Goal: Download file/media

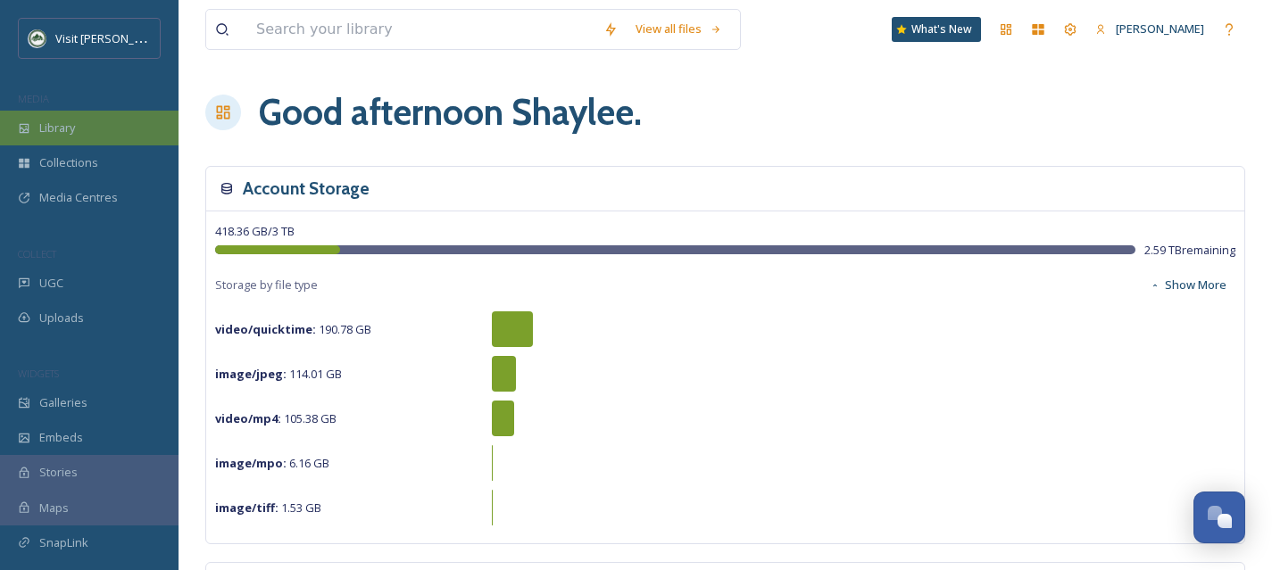
click at [81, 141] on div "Library" at bounding box center [89, 128] width 179 height 35
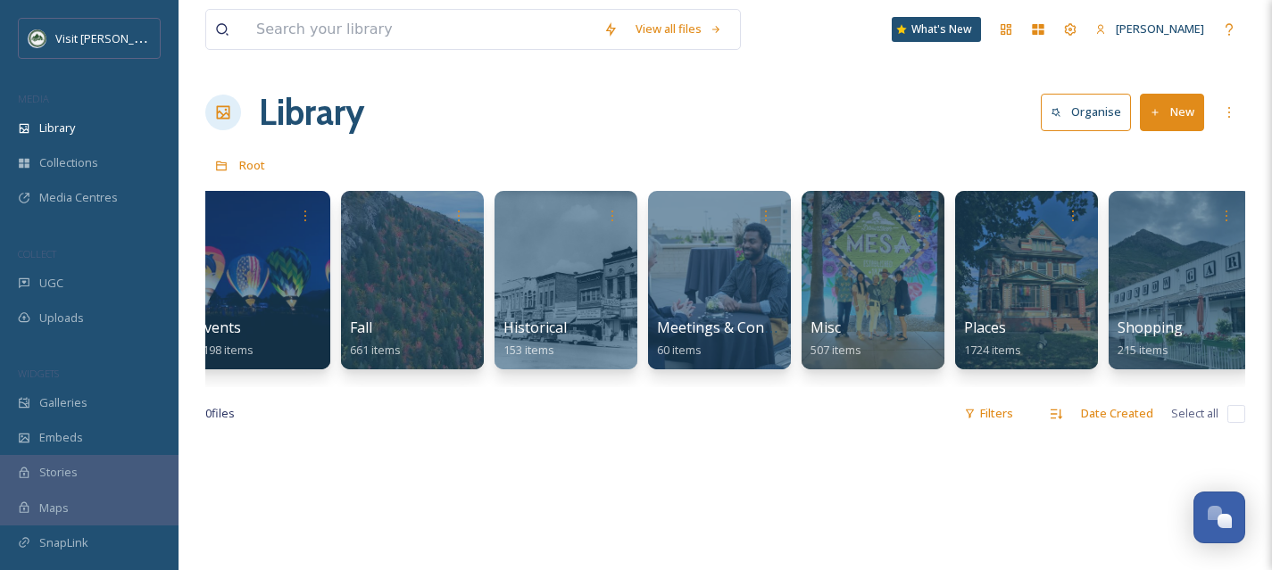
scroll to position [0, 553]
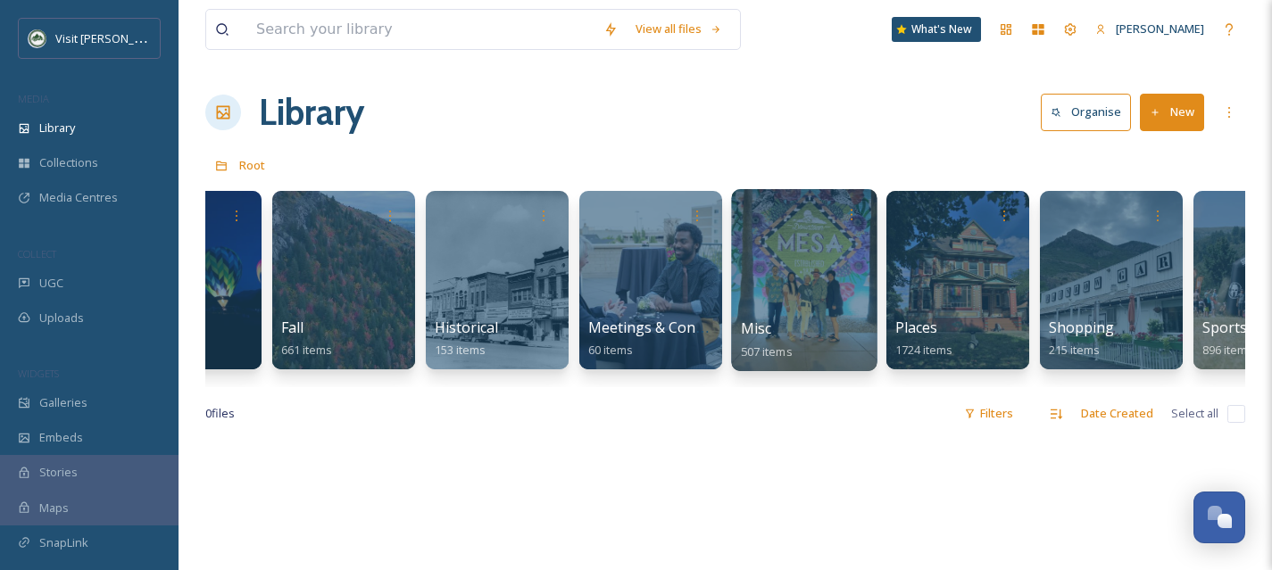
click at [799, 319] on div "Misc 507 items" at bounding box center [805, 340] width 128 height 45
click at [795, 291] on div at bounding box center [804, 280] width 146 height 182
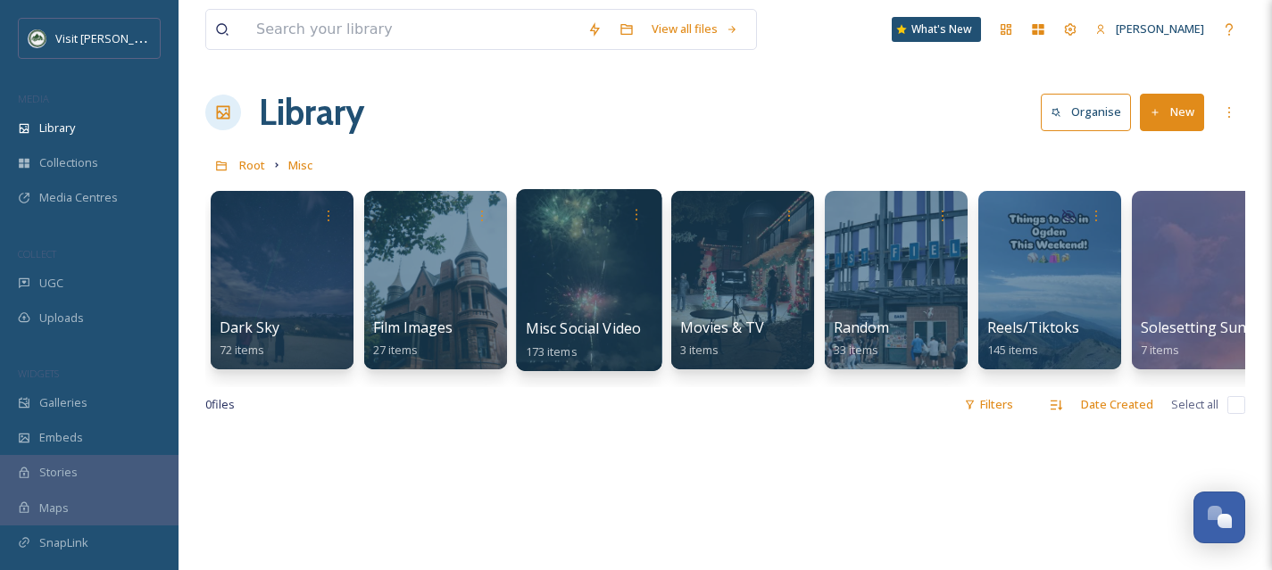
click at [605, 300] on div at bounding box center [589, 280] width 146 height 182
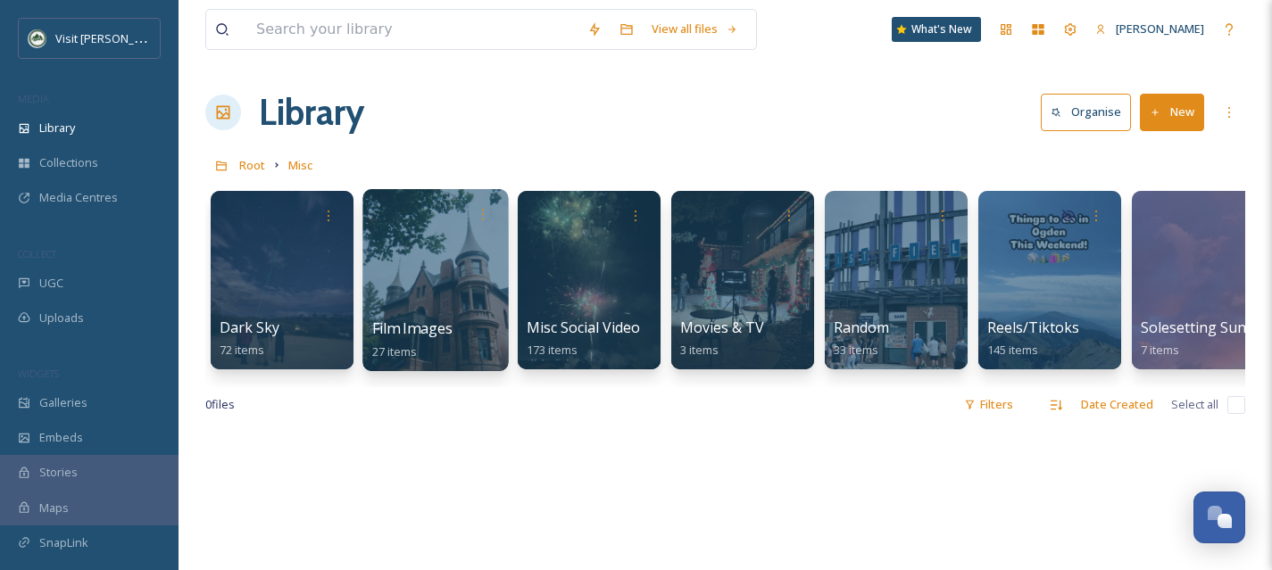
click at [431, 304] on div at bounding box center [435, 280] width 146 height 182
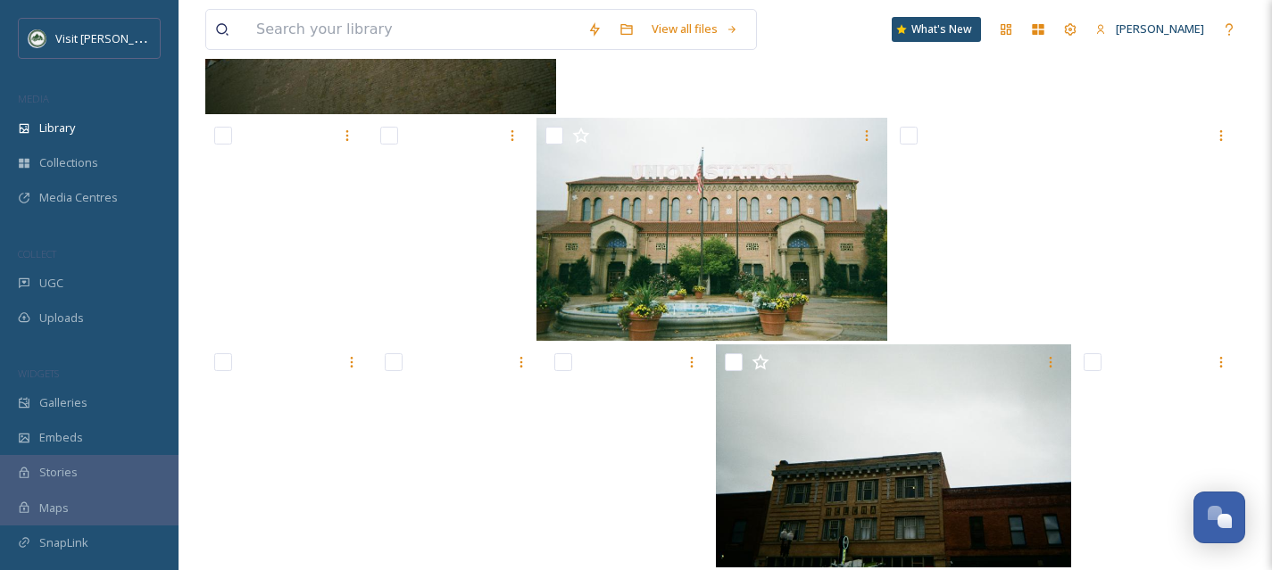
scroll to position [803, 0]
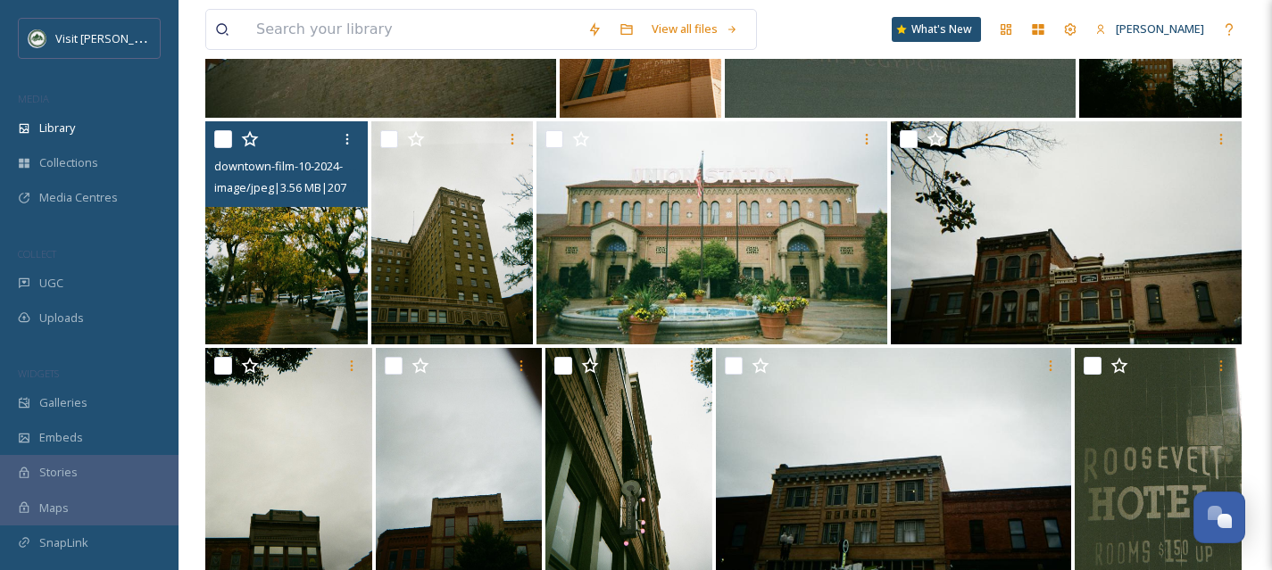
click at [220, 137] on input "checkbox" at bounding box center [223, 139] width 18 height 18
checkbox input "true"
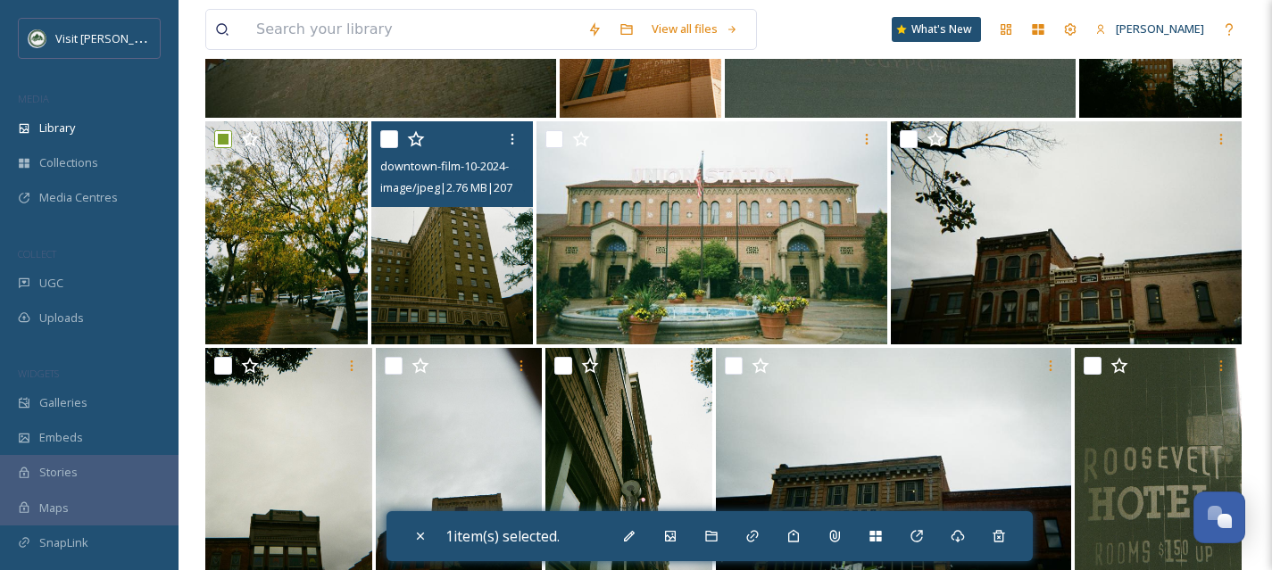
click at [382, 135] on input "checkbox" at bounding box center [389, 139] width 18 height 18
checkbox input "true"
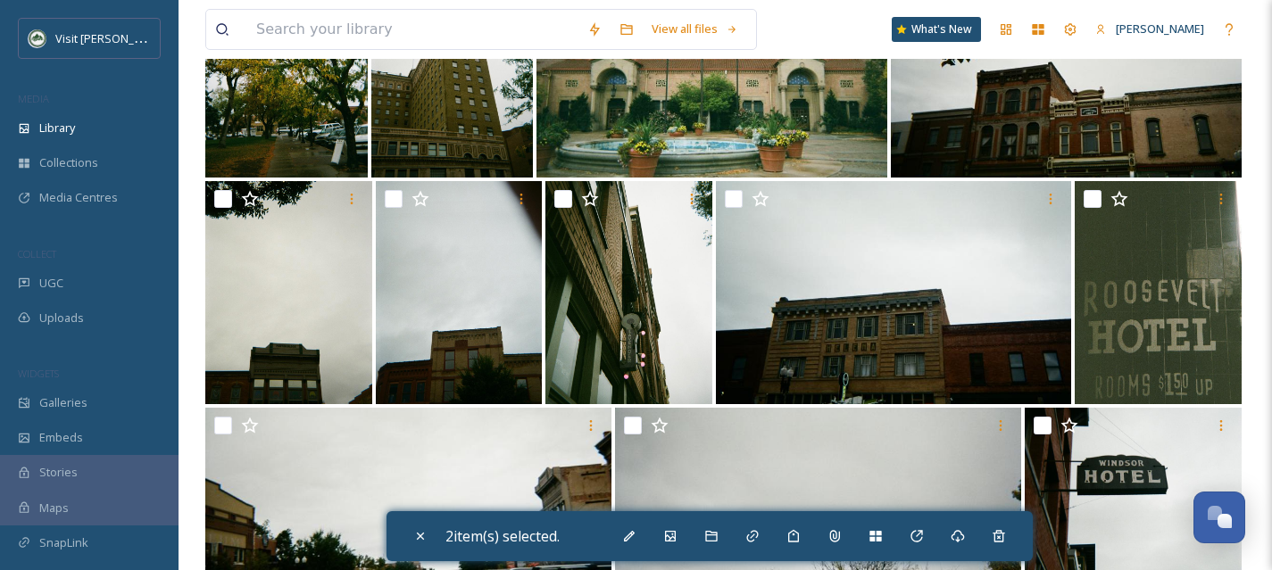
scroll to position [1075, 0]
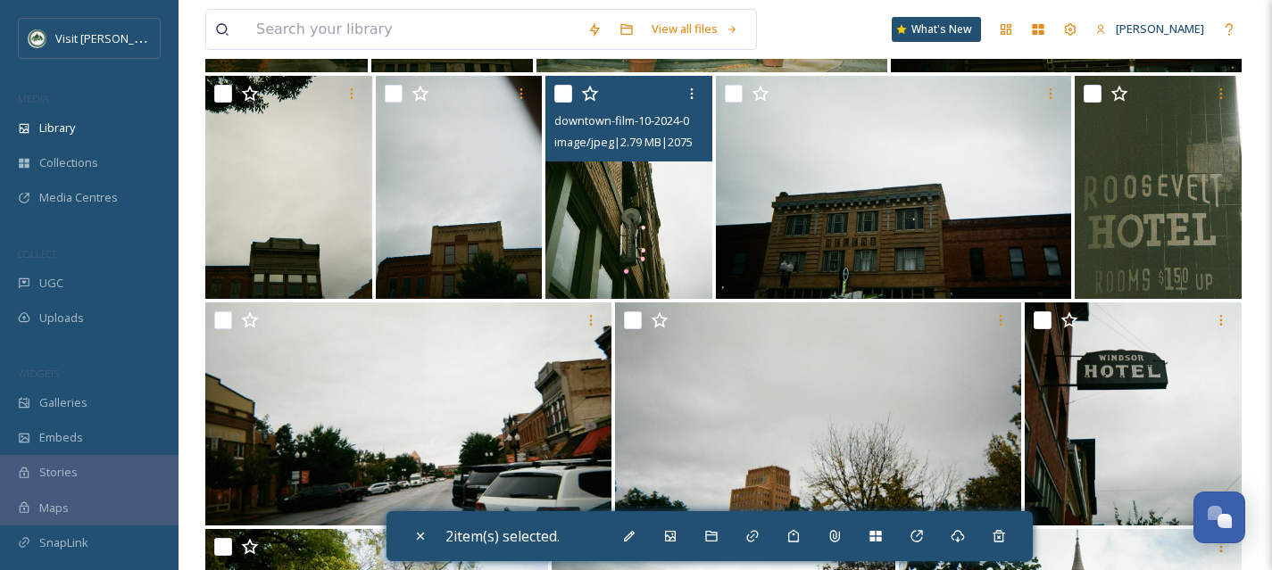
click at [560, 96] on input "checkbox" at bounding box center [563, 94] width 18 height 18
checkbox input "true"
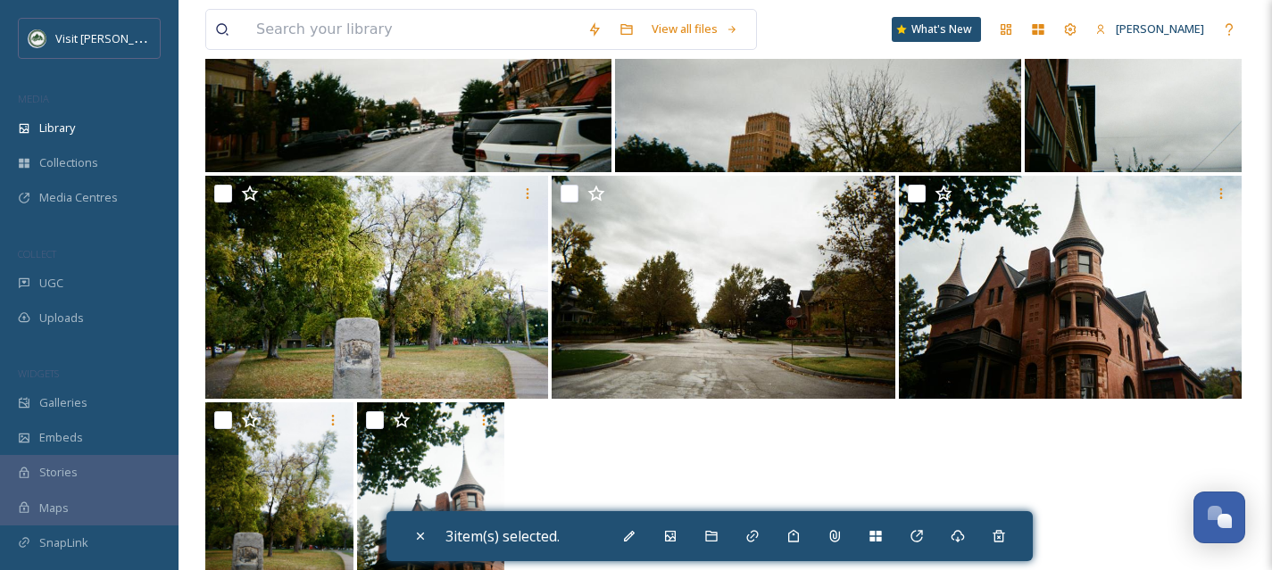
scroll to position [1429, 0]
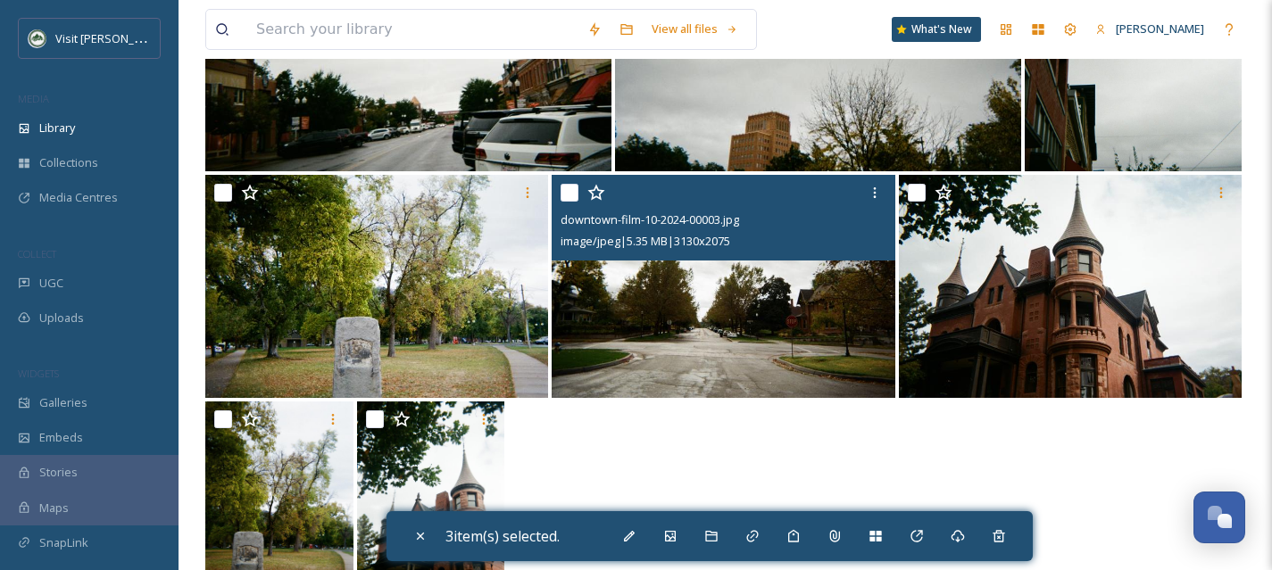
click at [568, 189] on input "checkbox" at bounding box center [570, 193] width 18 height 18
checkbox input "true"
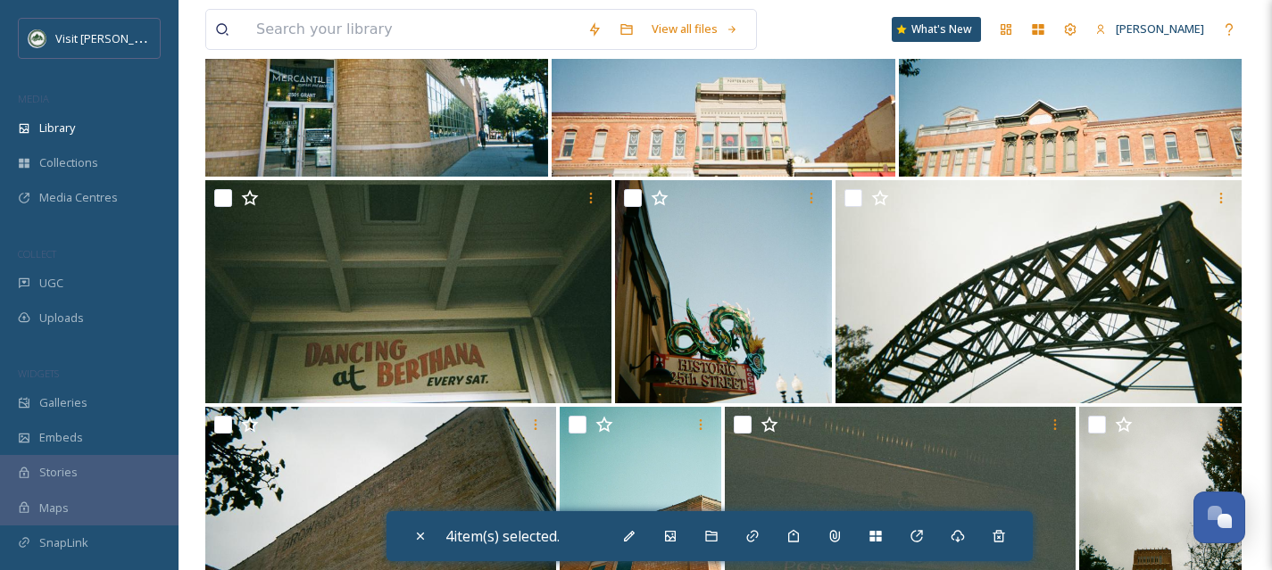
scroll to position [287, 0]
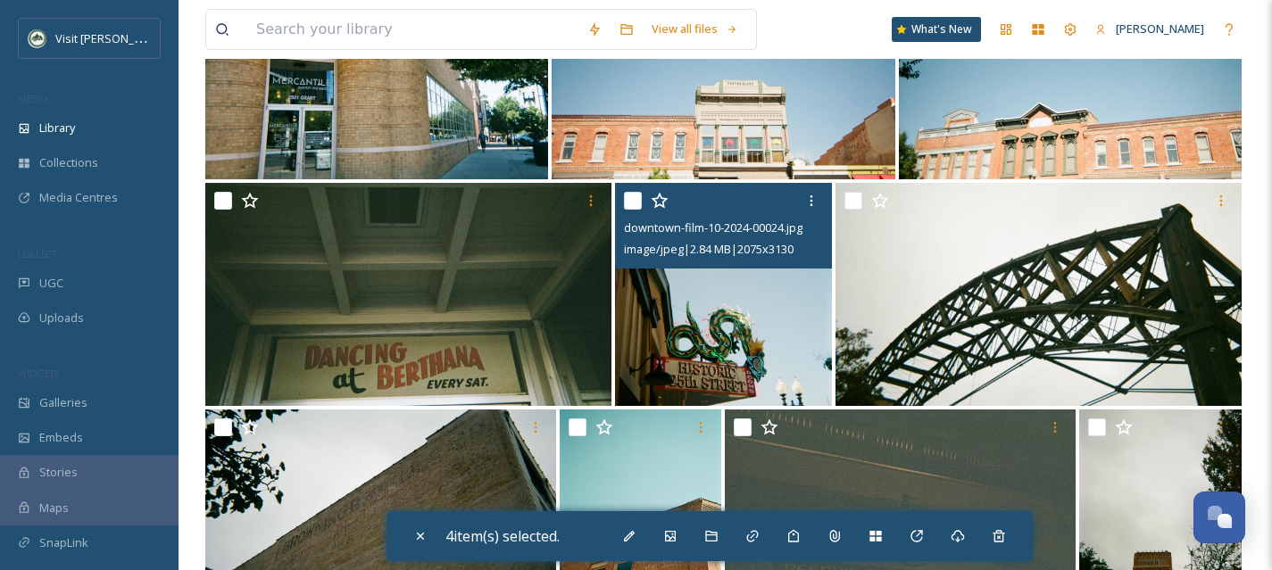
click at [723, 362] on img at bounding box center [723, 294] width 217 height 223
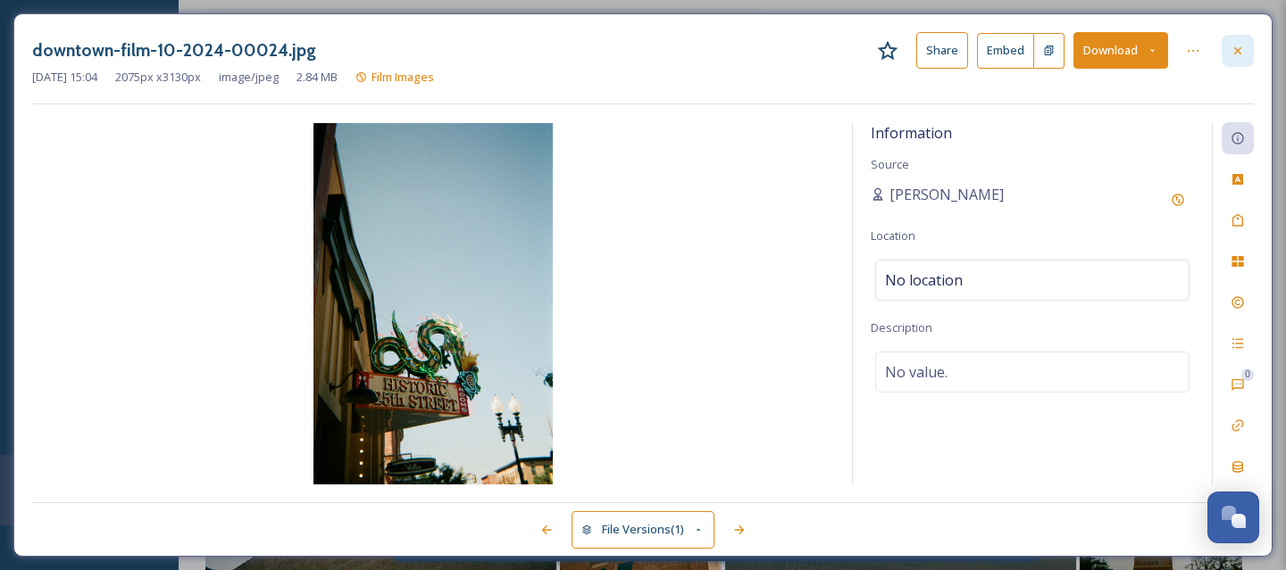
click at [1247, 46] on div at bounding box center [1237, 51] width 32 height 32
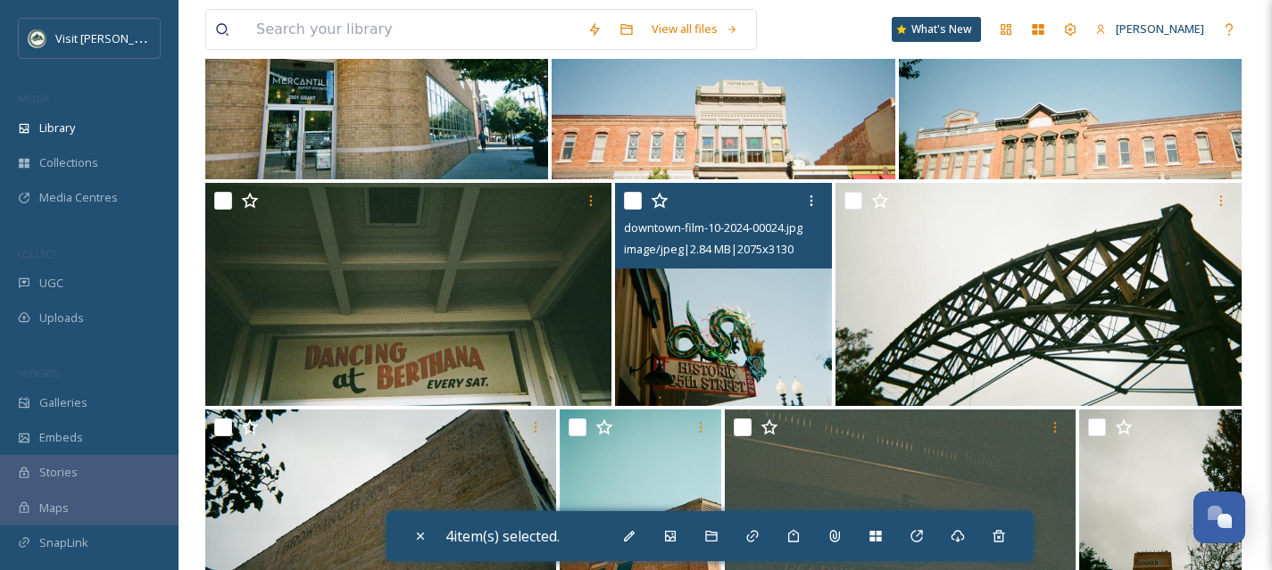
click at [634, 198] on input "checkbox" at bounding box center [633, 201] width 18 height 18
checkbox input "true"
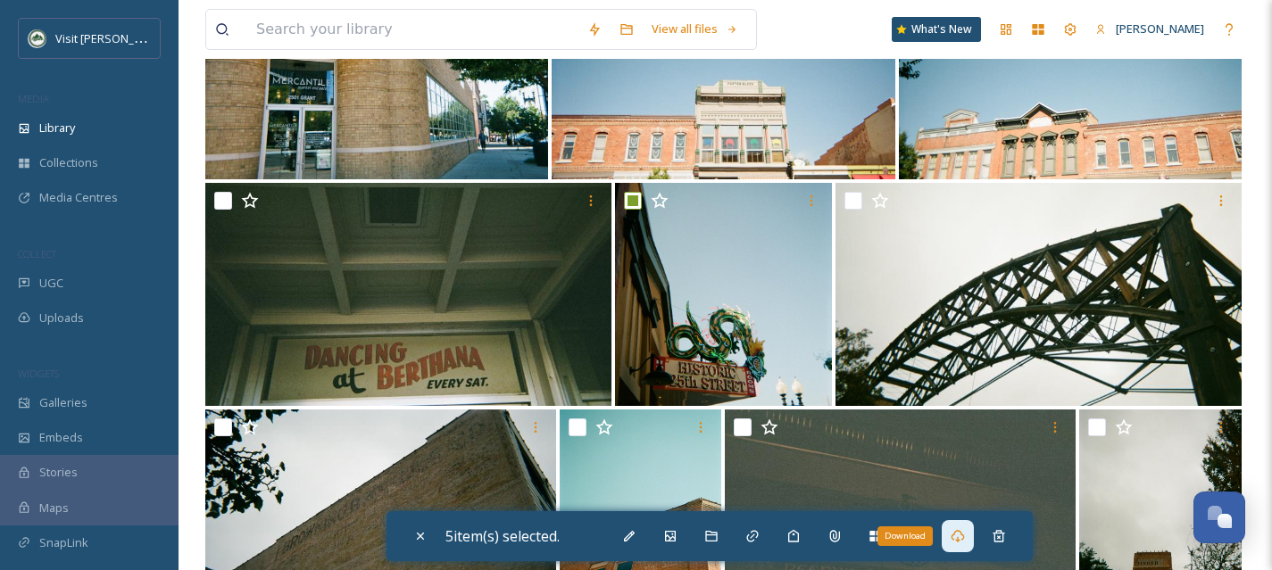
click at [962, 545] on div "Download" at bounding box center [958, 536] width 32 height 32
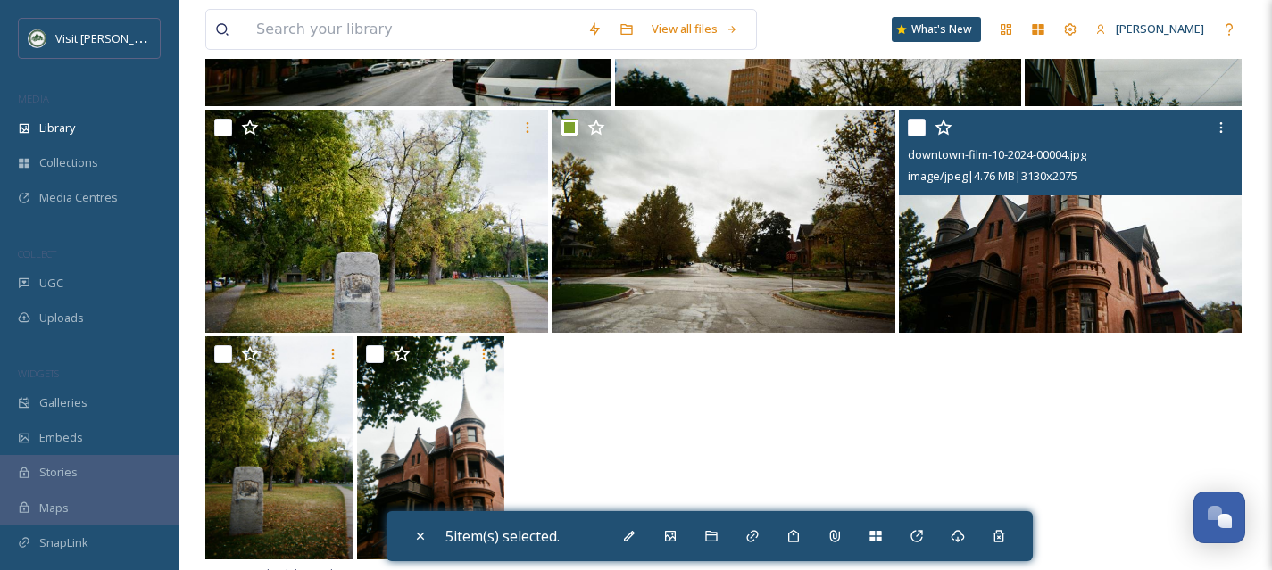
scroll to position [1509, 0]
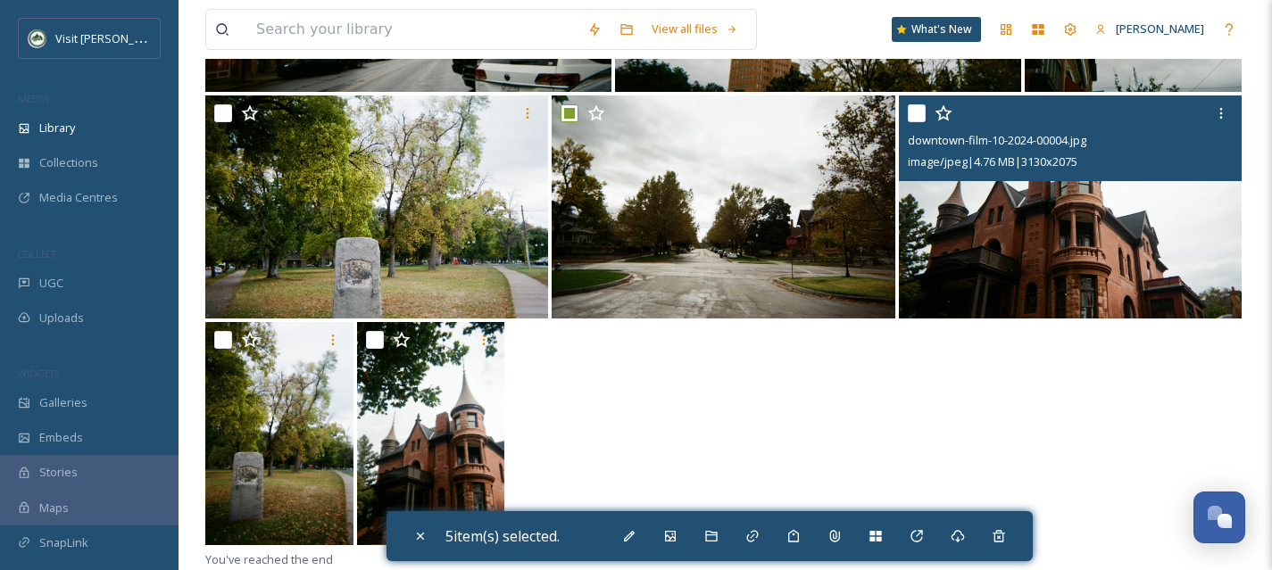
click at [1052, 278] on img at bounding box center [1070, 207] width 343 height 223
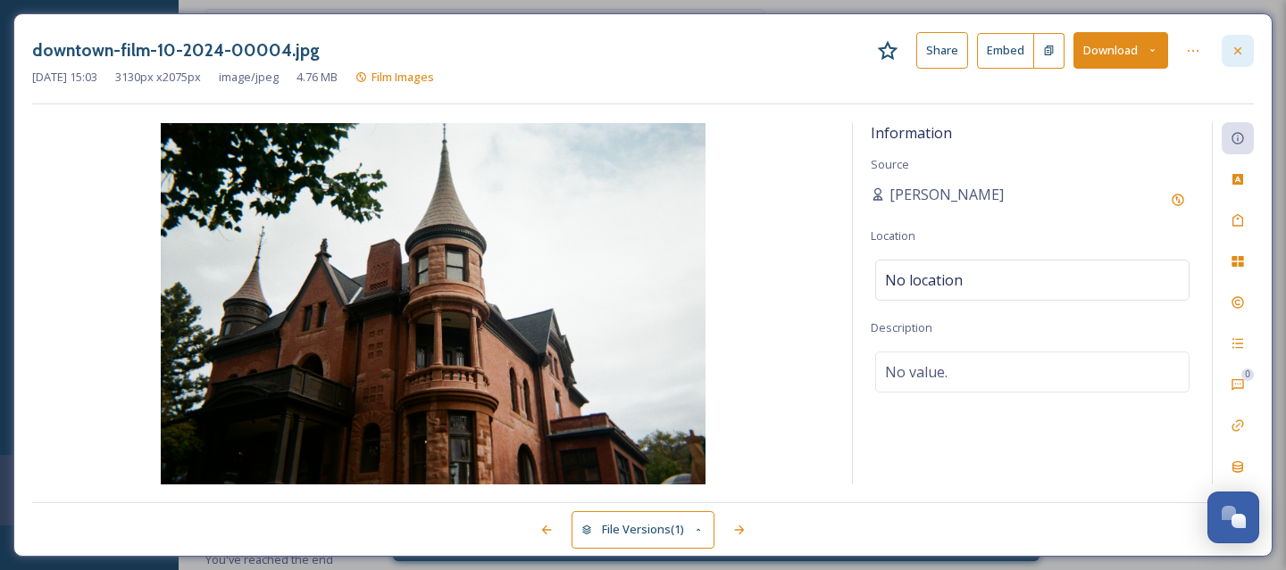
click at [1245, 50] on div at bounding box center [1237, 51] width 32 height 32
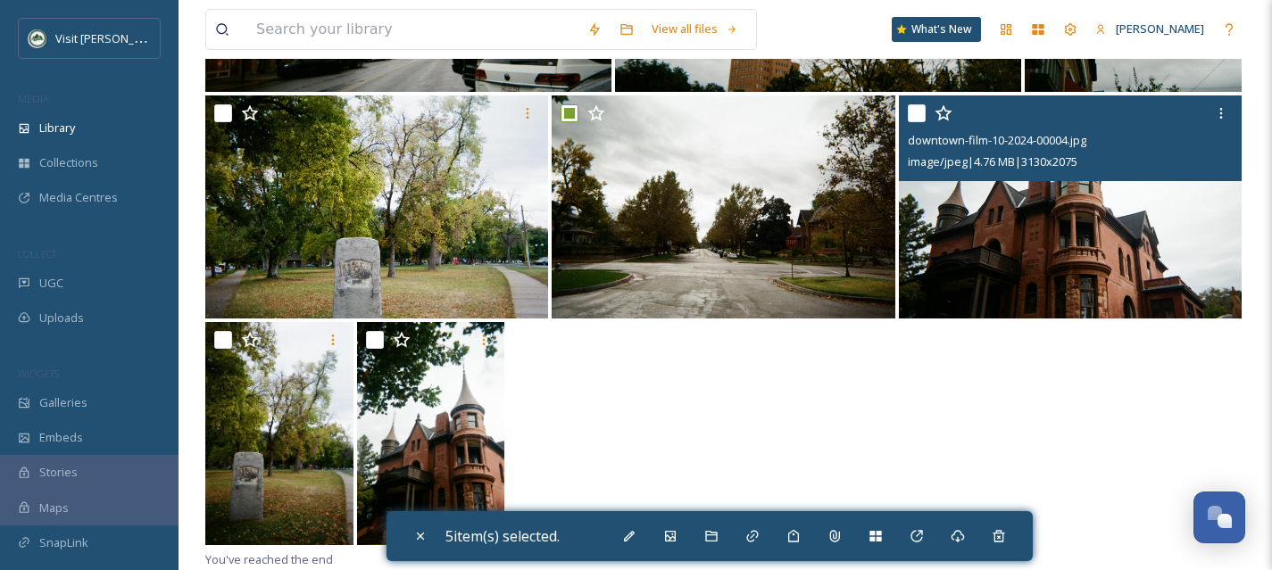
scroll to position [1505, 0]
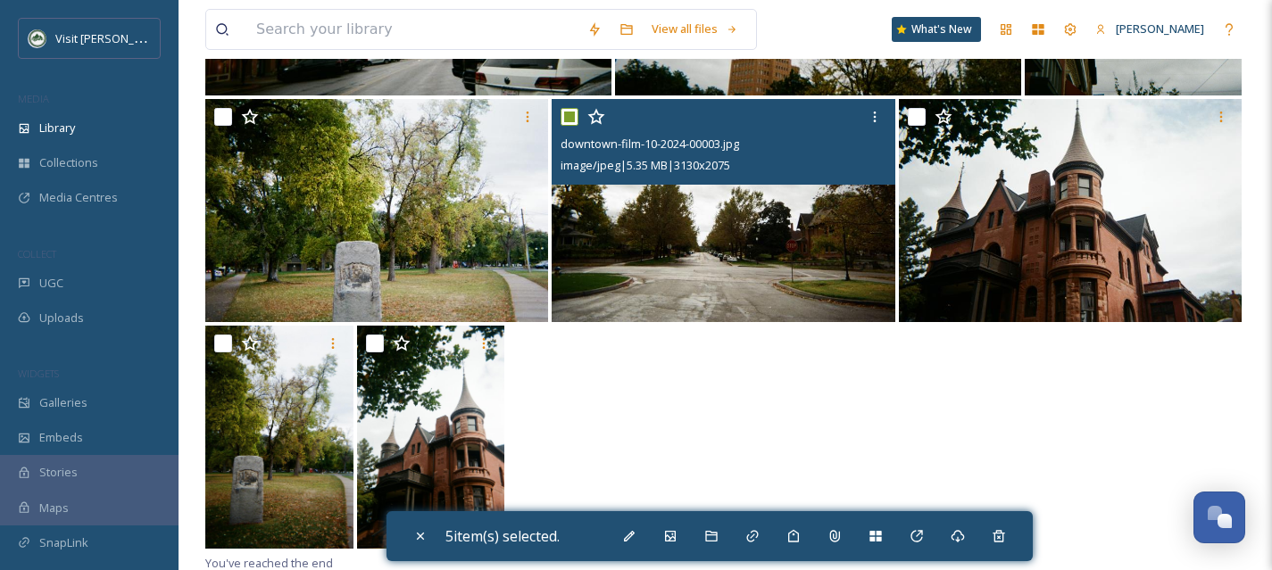
click at [655, 279] on img at bounding box center [723, 210] width 343 height 223
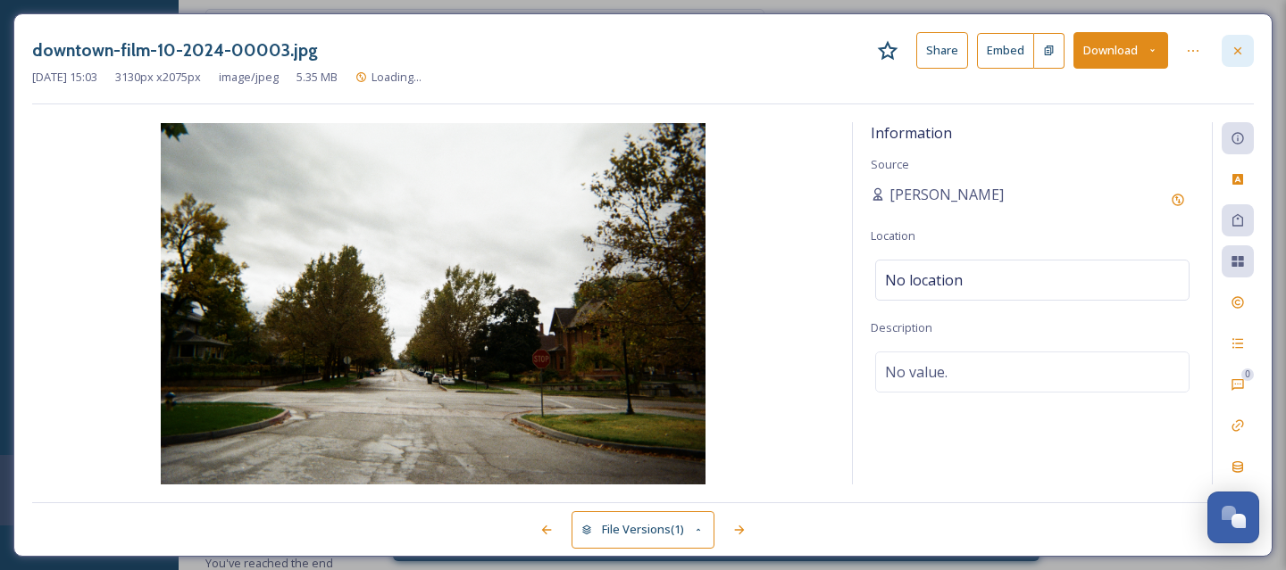
click at [1237, 57] on div at bounding box center [1237, 51] width 32 height 32
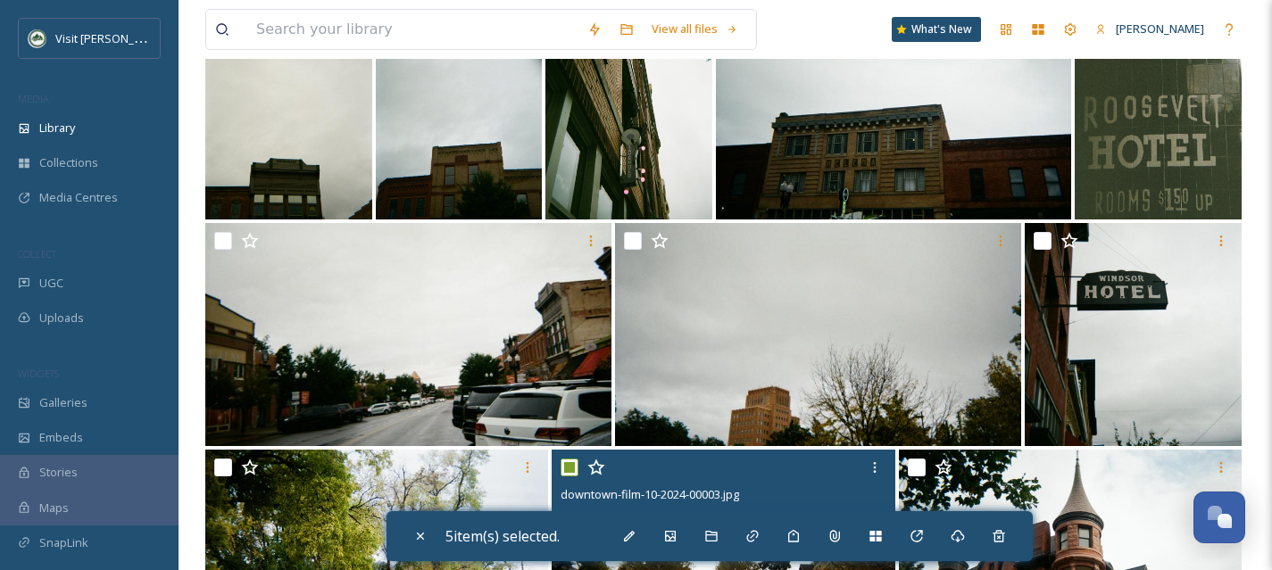
scroll to position [1154, 0]
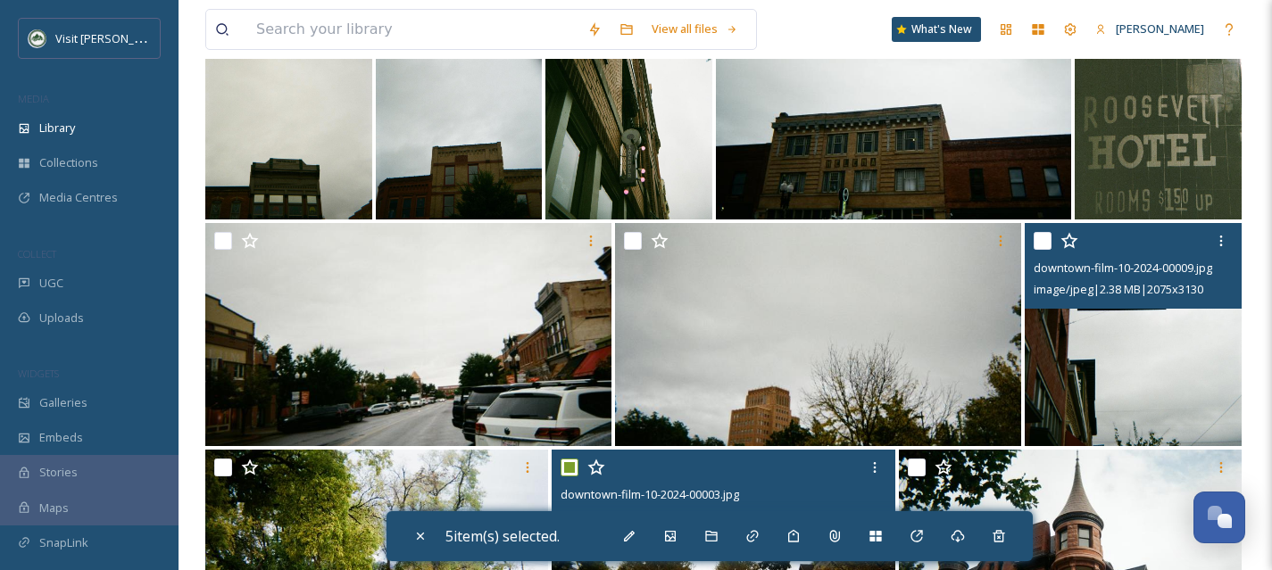
click at [1193, 343] on img at bounding box center [1133, 334] width 217 height 223
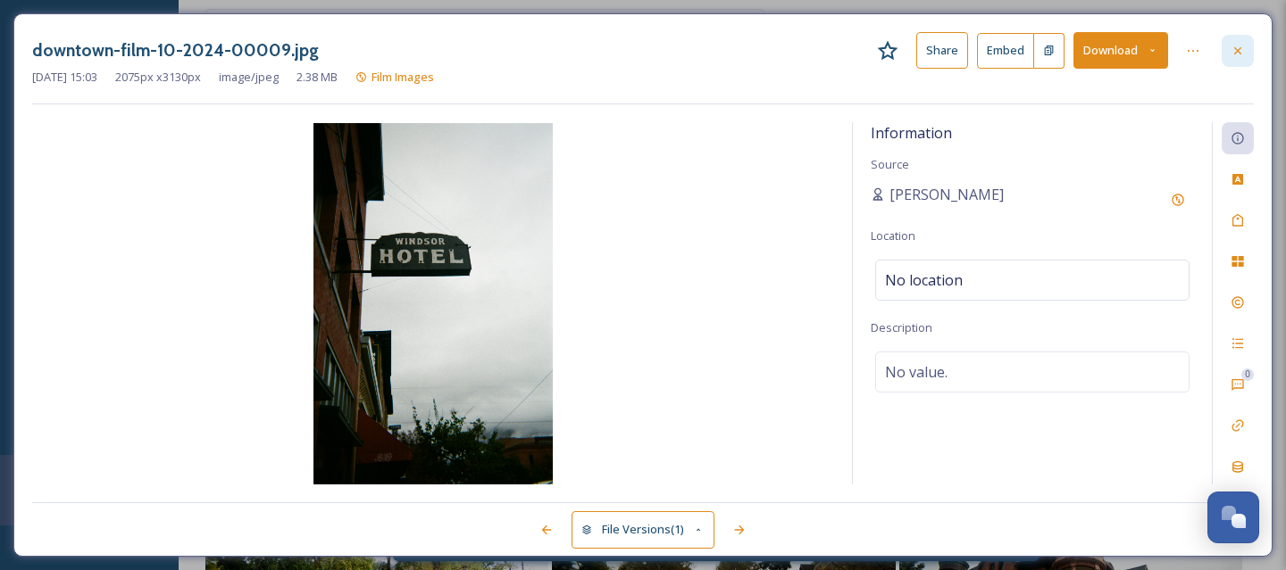
click at [1240, 45] on icon at bounding box center [1237, 51] width 14 height 14
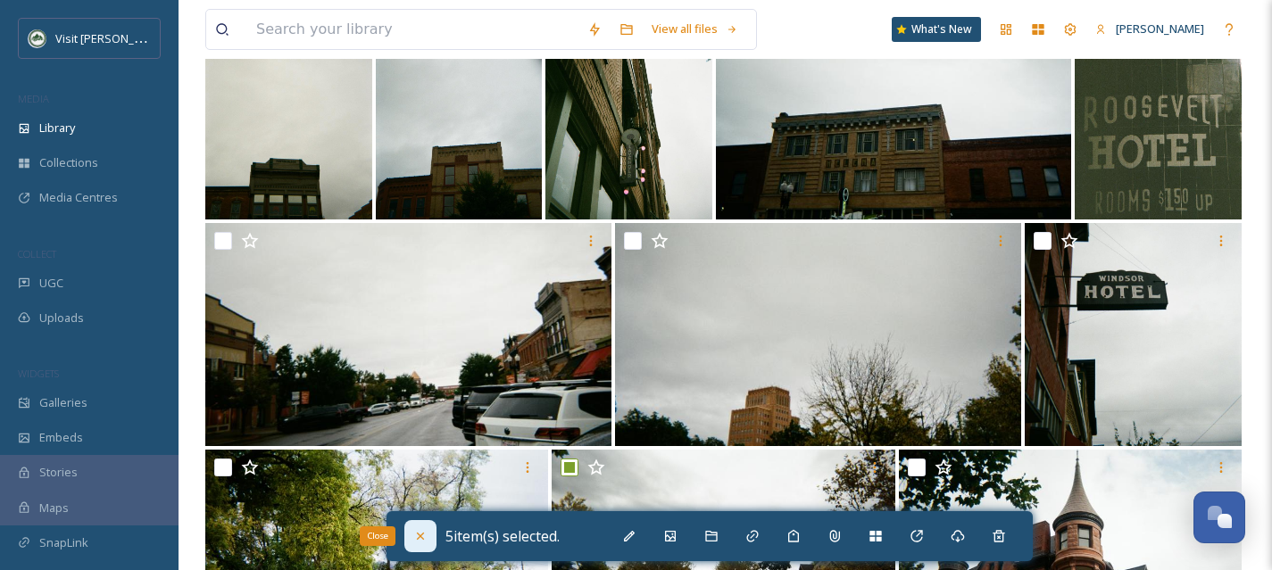
click at [413, 536] on icon at bounding box center [420, 536] width 14 height 14
checkbox input "false"
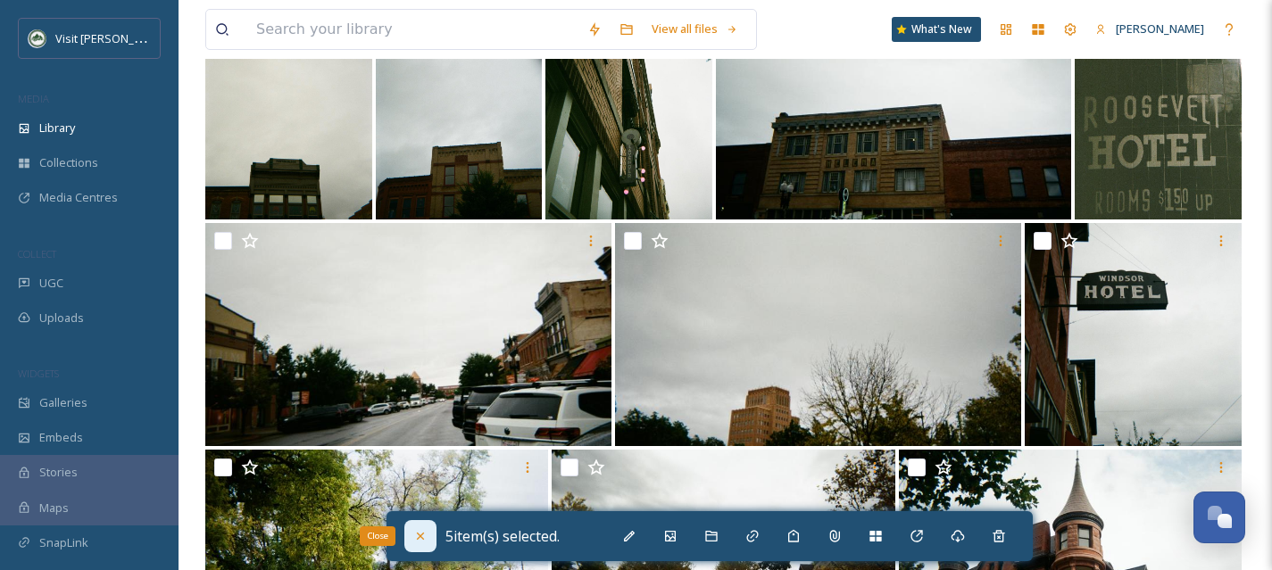
checkbox input "false"
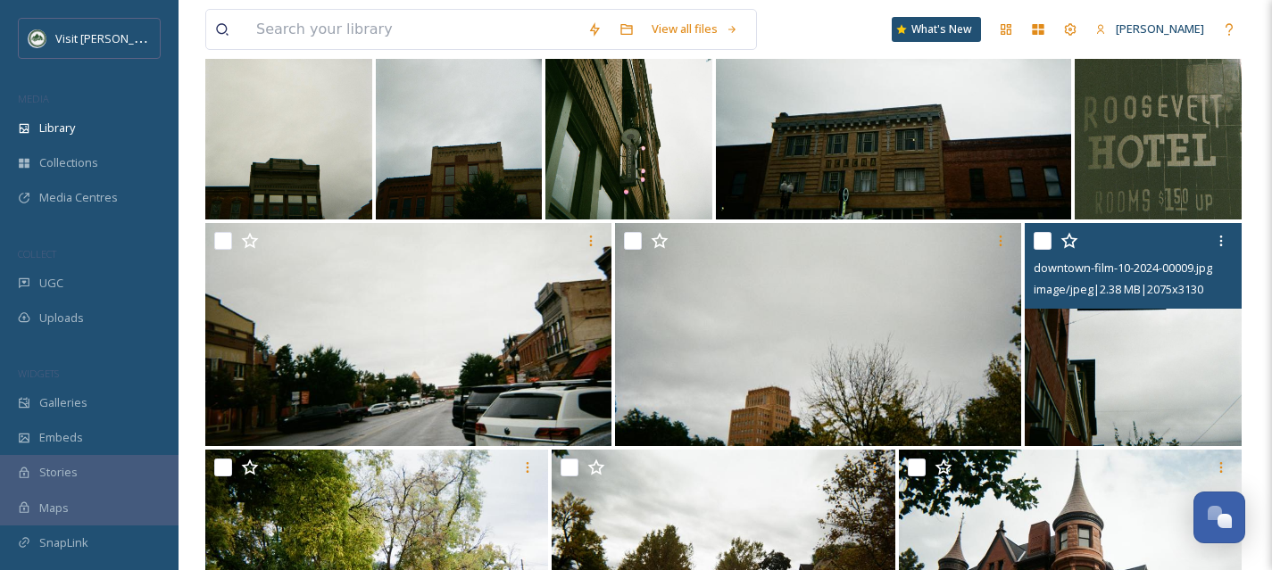
drag, startPoint x: 1040, startPoint y: 237, endPoint x: 1044, endPoint y: 313, distance: 76.9
click at [1040, 237] on input "checkbox" at bounding box center [1043, 241] width 18 height 18
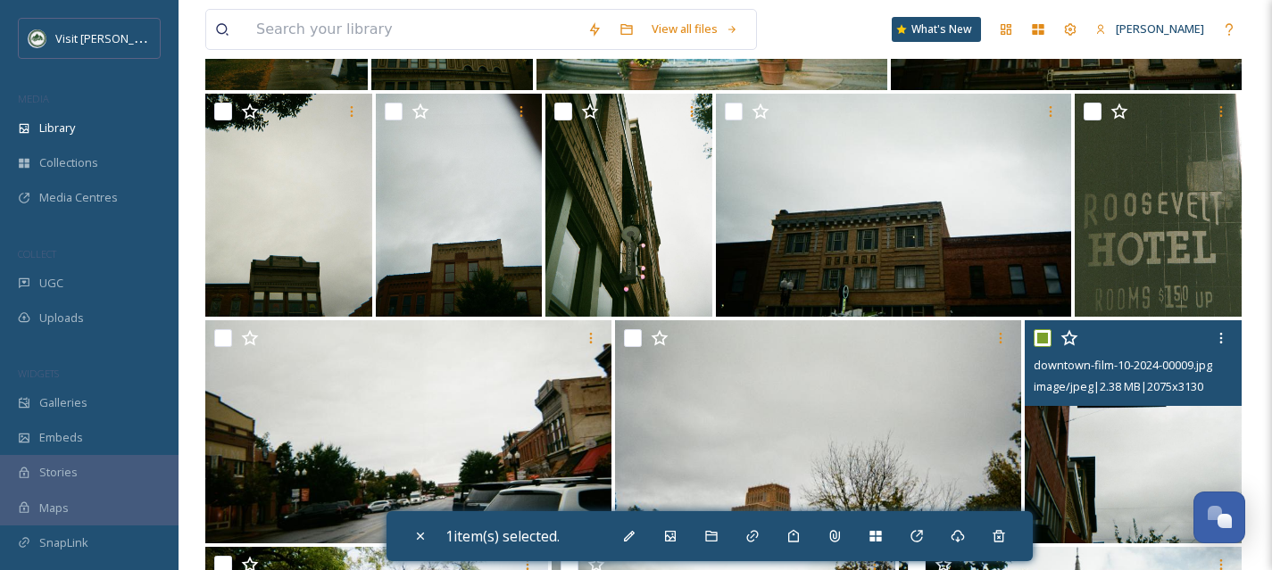
scroll to position [985, 0]
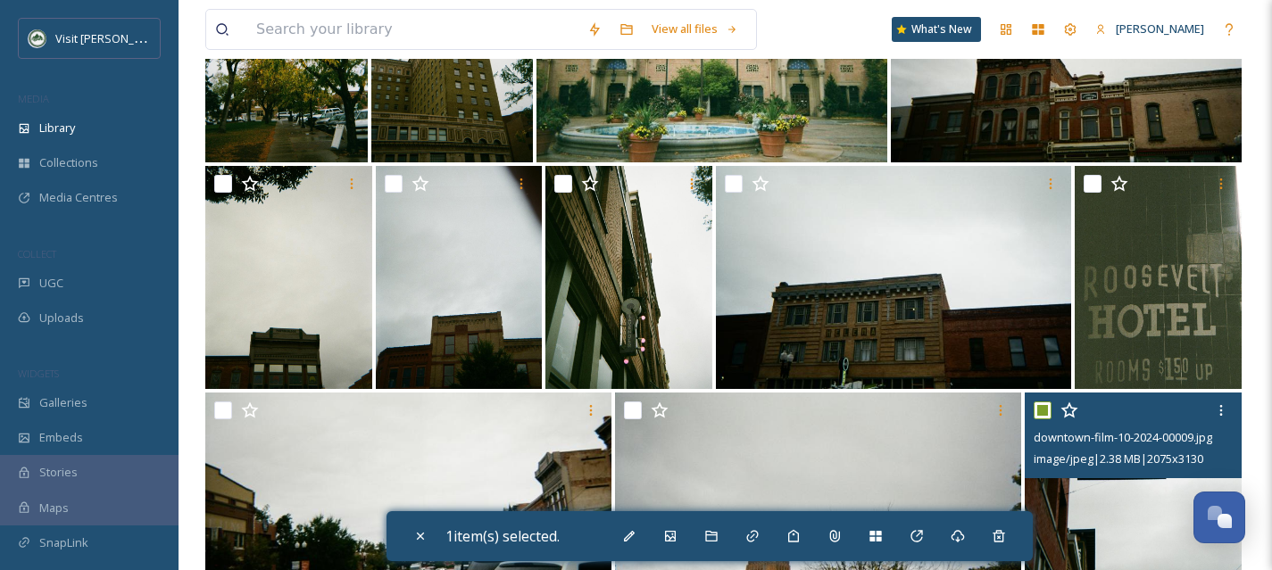
click at [1041, 406] on input "checkbox" at bounding box center [1043, 411] width 18 height 18
checkbox input "false"
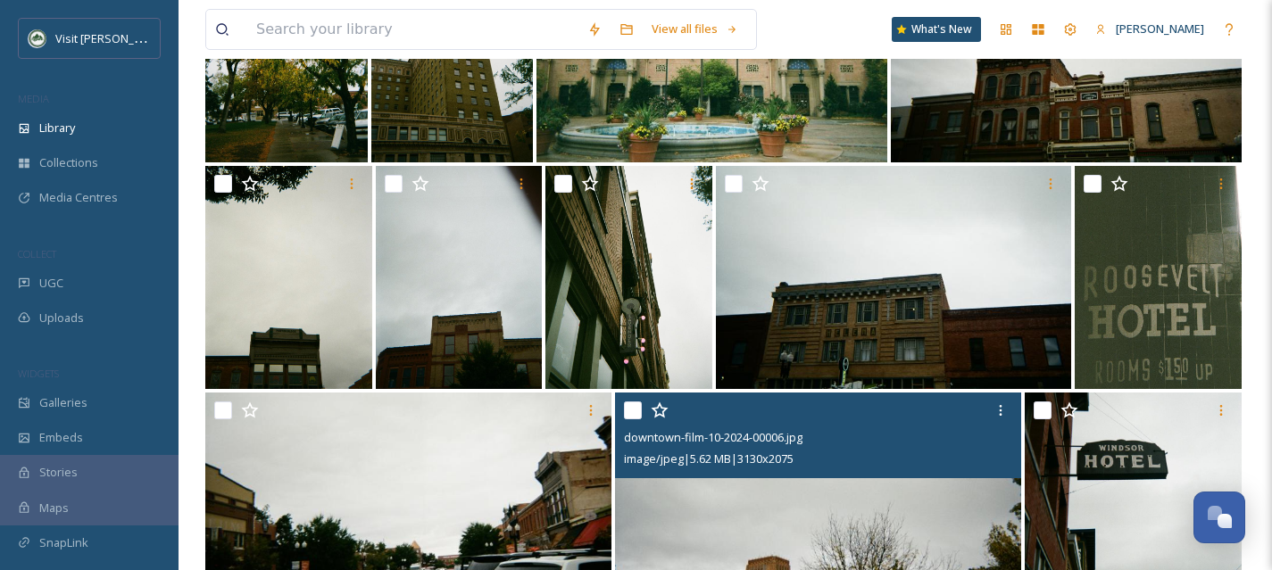
click at [813, 301] on img at bounding box center [893, 277] width 355 height 223
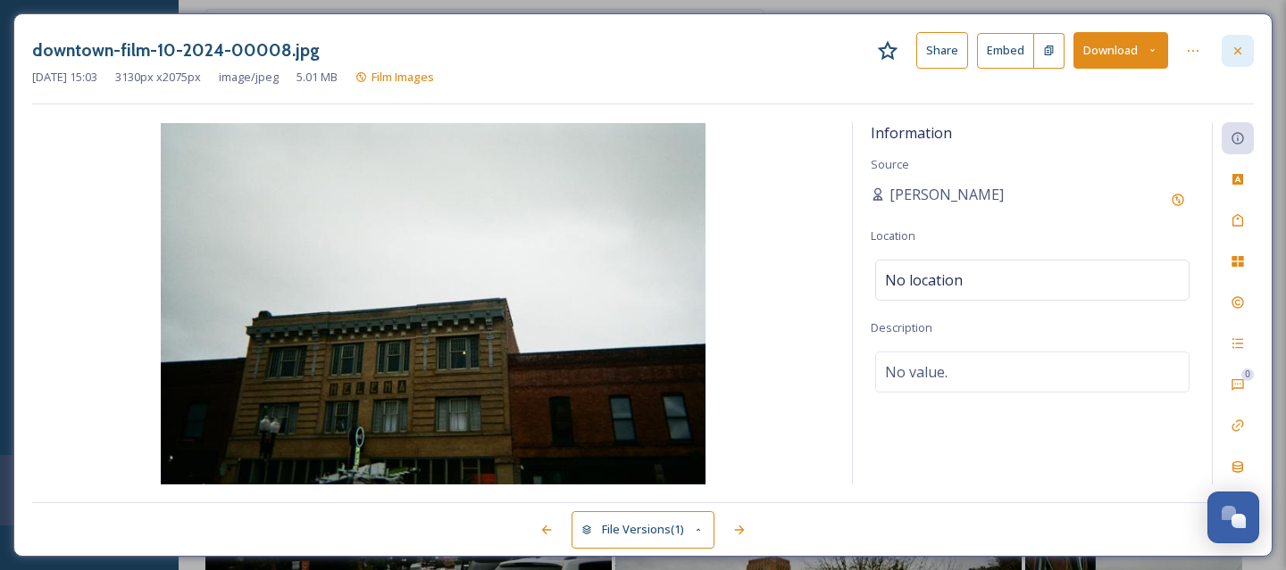
click at [1243, 37] on div at bounding box center [1237, 51] width 32 height 32
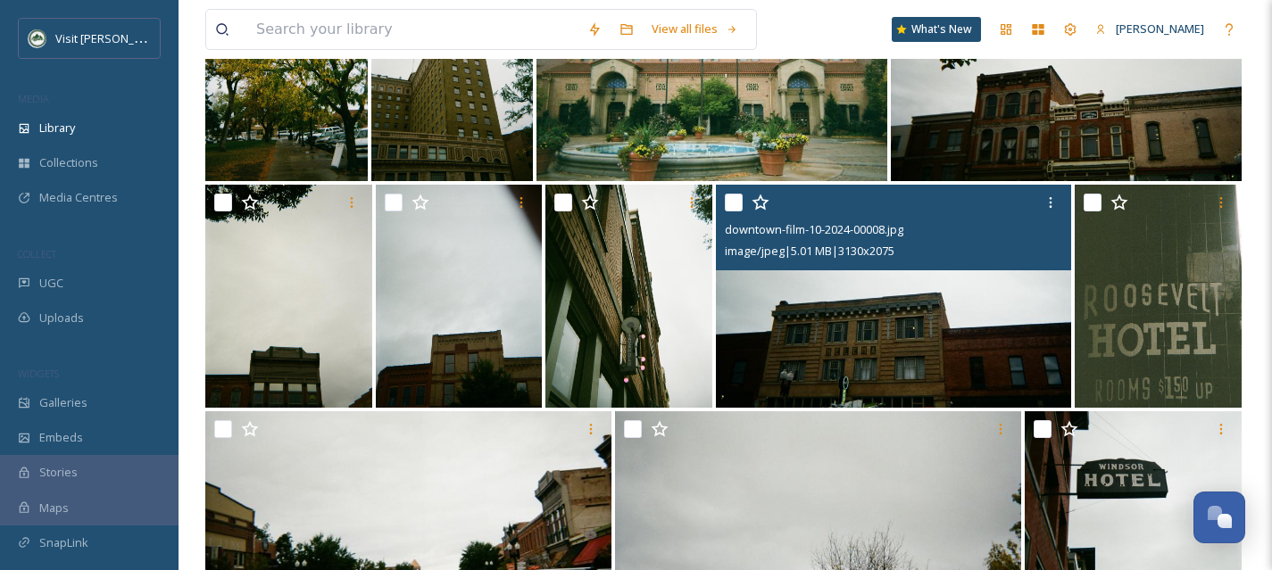
scroll to position [839, 0]
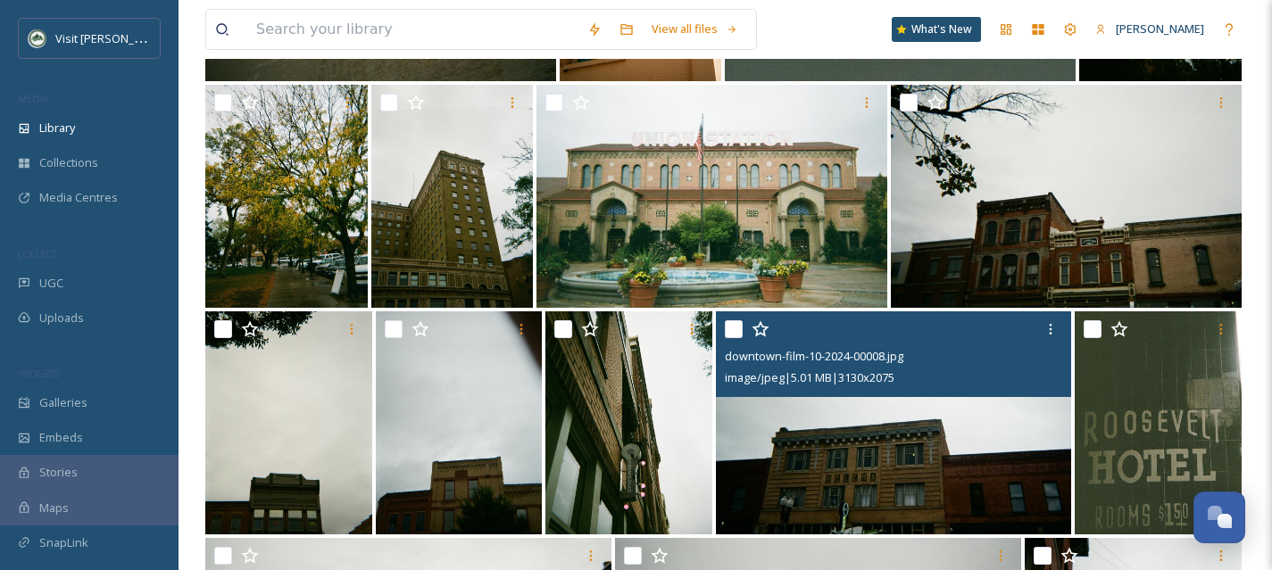
click at [728, 334] on input "checkbox" at bounding box center [734, 329] width 18 height 18
checkbox input "true"
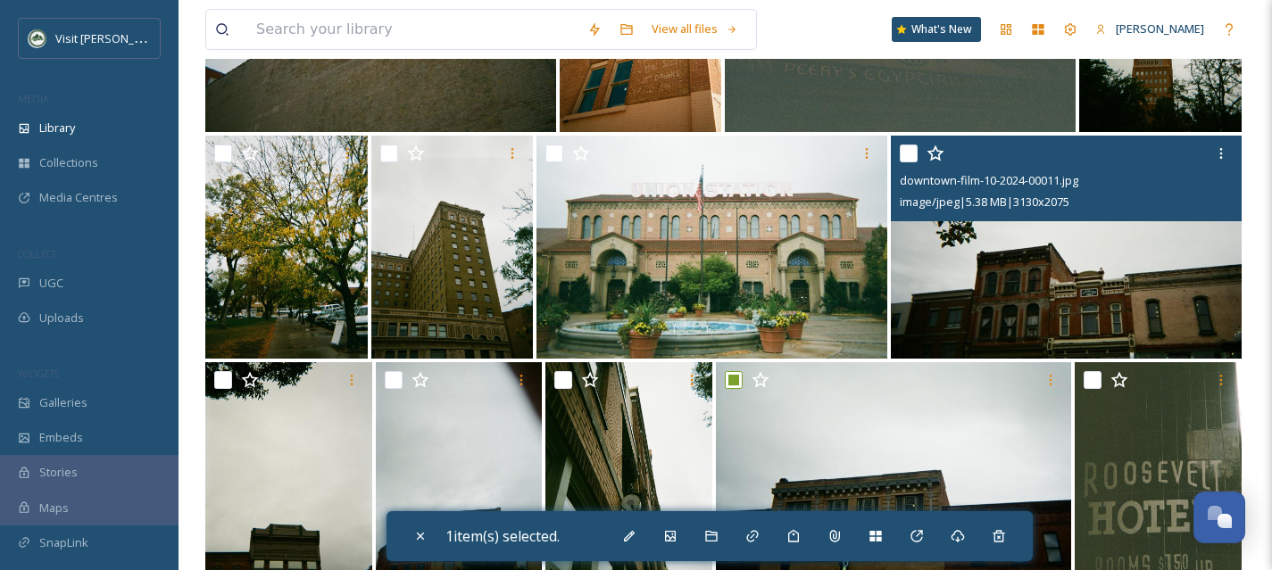
scroll to position [743, 0]
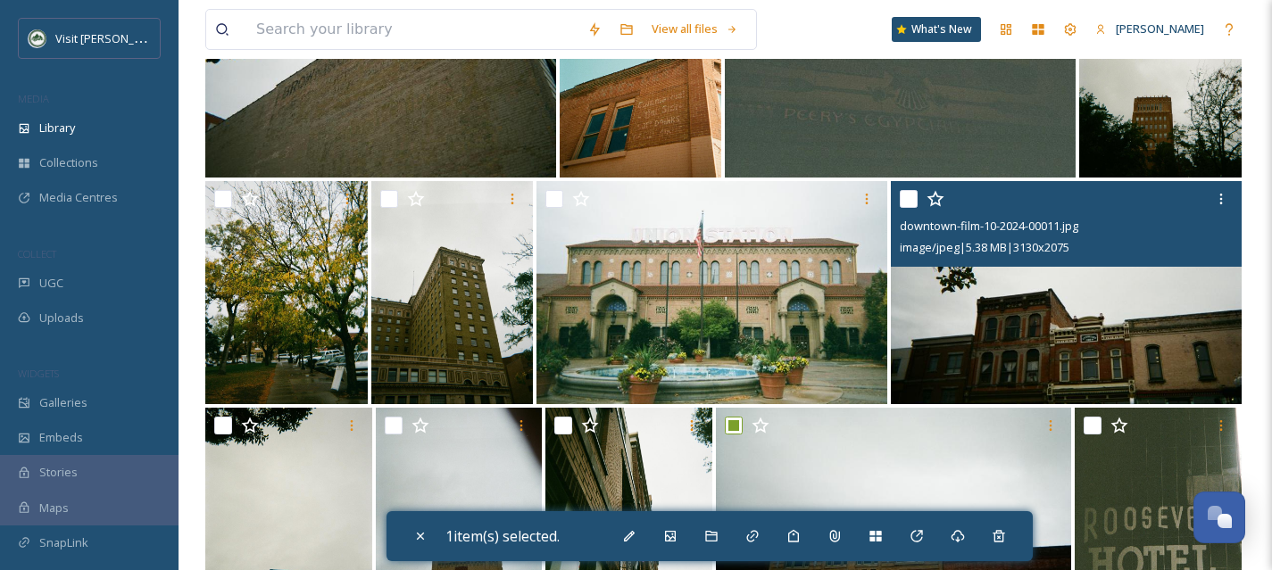
click at [911, 200] on input "checkbox" at bounding box center [909, 199] width 18 height 18
checkbox input "true"
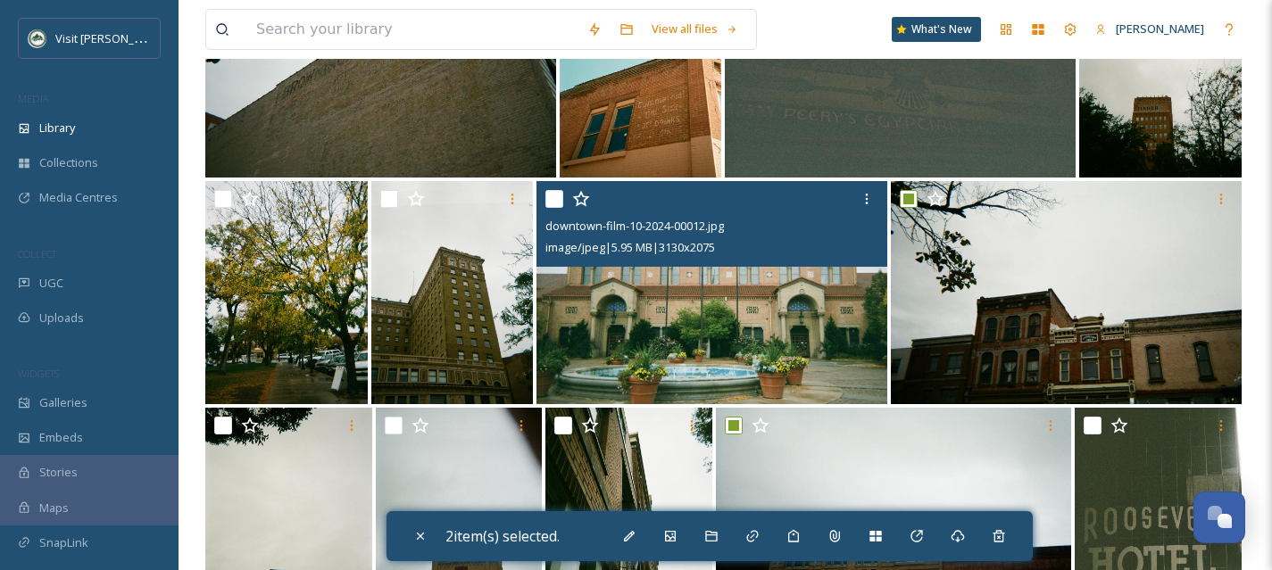
click at [547, 200] on input "checkbox" at bounding box center [554, 199] width 18 height 18
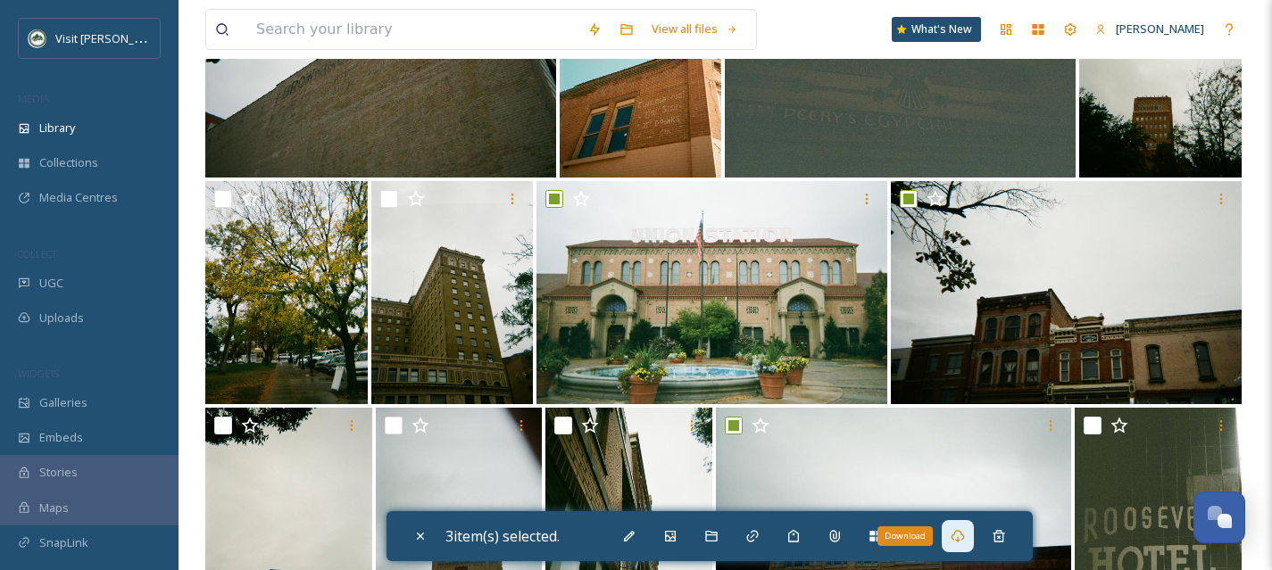
click at [963, 535] on icon at bounding box center [958, 536] width 14 height 14
click at [425, 541] on icon at bounding box center [420, 536] width 14 height 14
checkbox input "false"
